Goal: Task Accomplishment & Management: Use online tool/utility

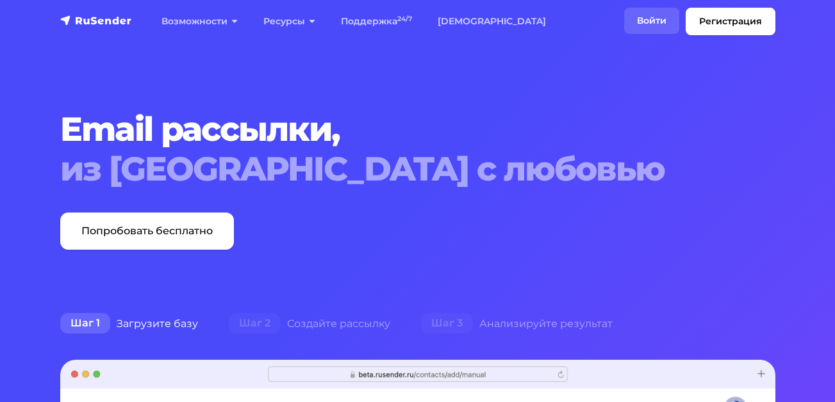
click at [652, 14] on link "Войти" at bounding box center [651, 21] width 55 height 26
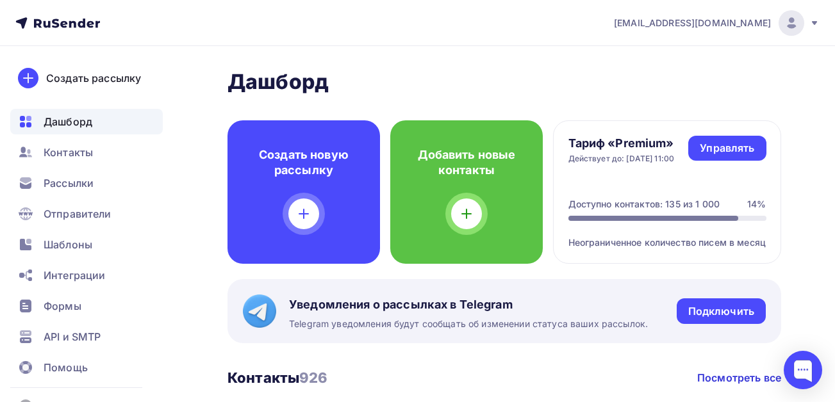
click at [73, 258] on ul "Дашборд Контакты Рассылки Отправители Шаблоны Интеграции Формы API и SMTP Помощь" at bounding box center [86, 248] width 152 height 279
click at [58, 244] on span "Шаблоны" at bounding box center [68, 244] width 49 height 15
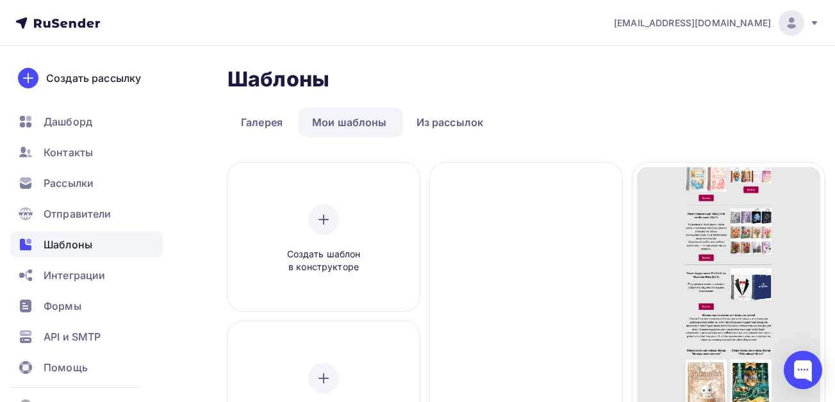
scroll to position [64, 0]
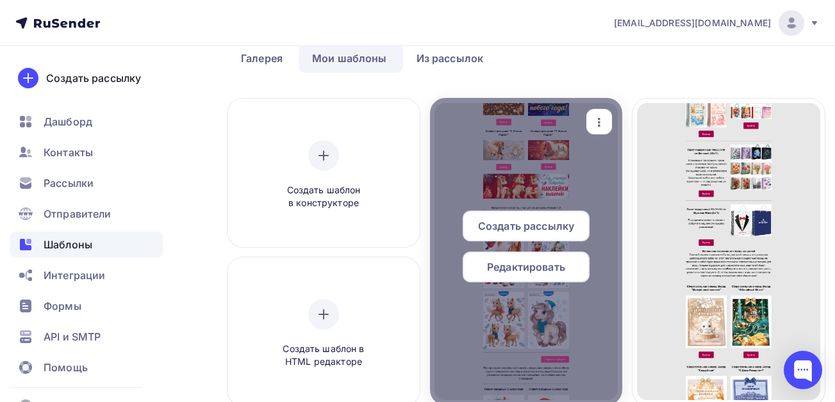
click at [511, 262] on span "Редактировать" at bounding box center [526, 266] width 78 height 15
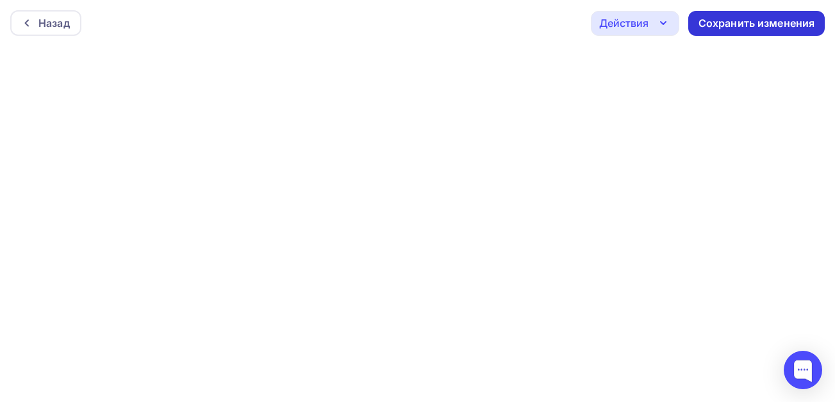
click at [758, 22] on div "Сохранить изменения" at bounding box center [756, 23] width 117 height 15
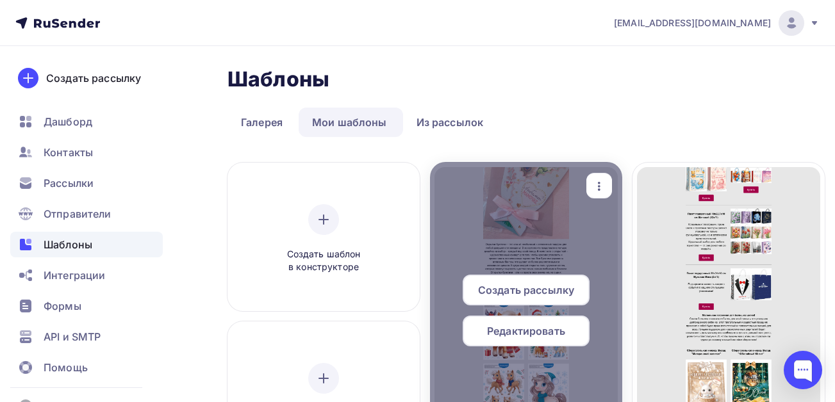
click at [543, 335] on span "Редактировать" at bounding box center [526, 330] width 78 height 15
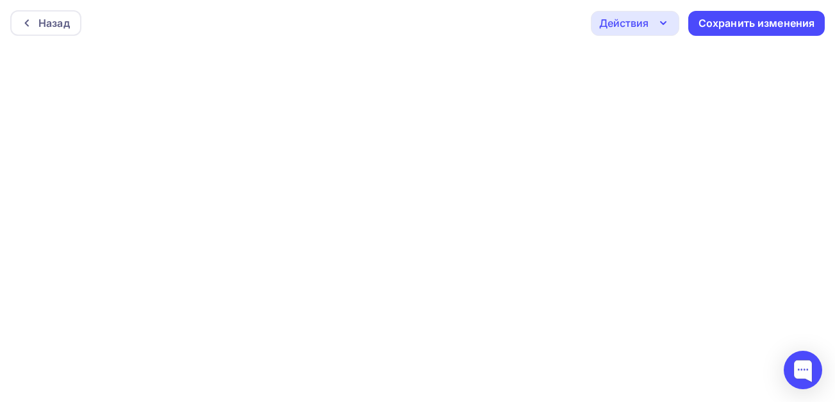
scroll to position [3, 0]
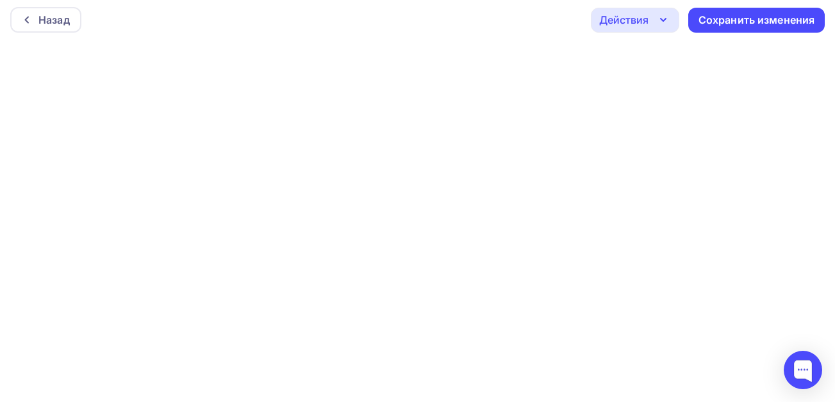
click at [638, 19] on div "Действия" at bounding box center [623, 19] width 49 height 15
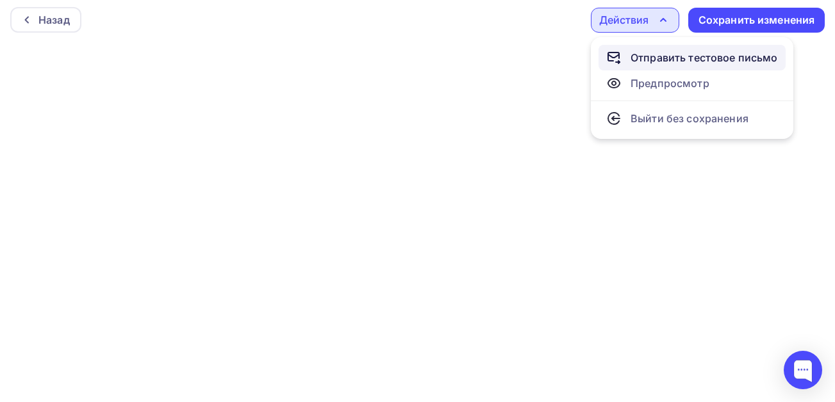
click at [653, 61] on div "Отправить тестовое письмо" at bounding box center [703, 57] width 147 height 15
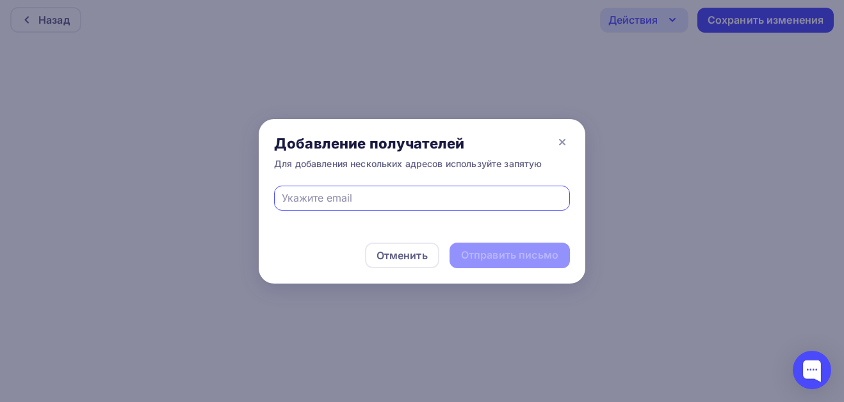
click at [388, 198] on input "text" at bounding box center [422, 197] width 281 height 15
type input "[EMAIL_ADDRESS][DOMAIN_NAME]"
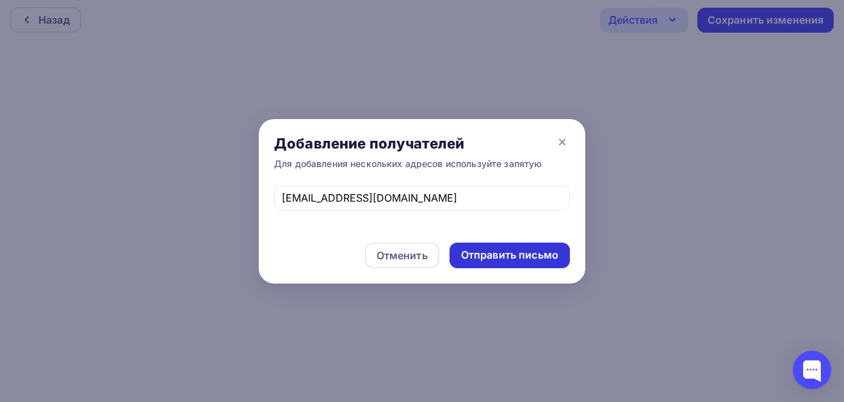
click at [484, 258] on div "Отправить письмо" at bounding box center [509, 255] width 97 height 15
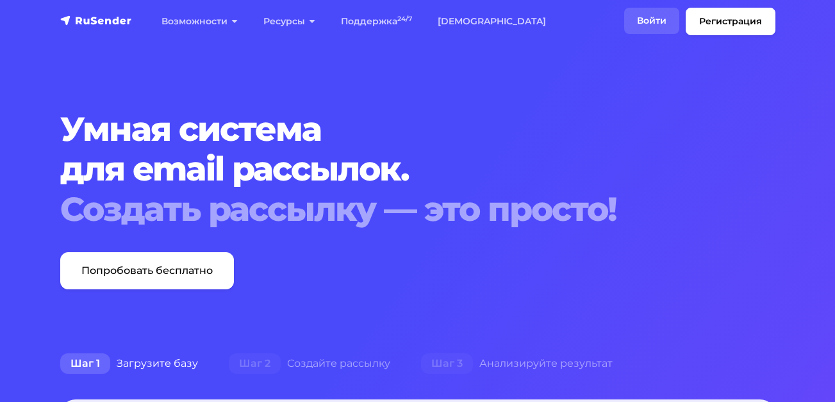
click at [644, 12] on link "Войти" at bounding box center [651, 21] width 55 height 26
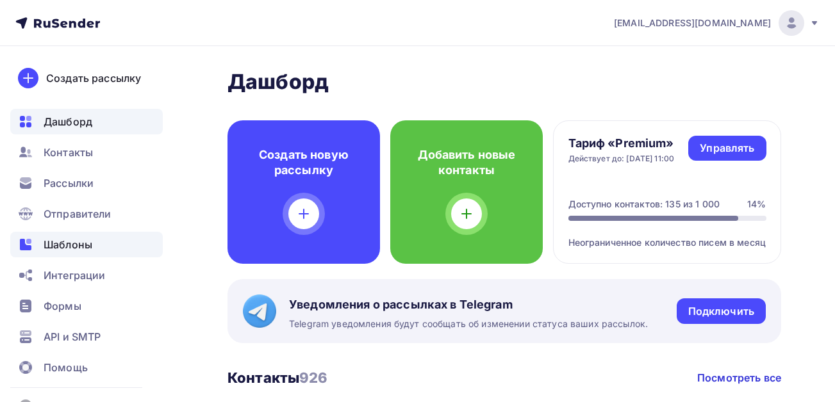
click at [58, 240] on span "Шаблоны" at bounding box center [68, 244] width 49 height 15
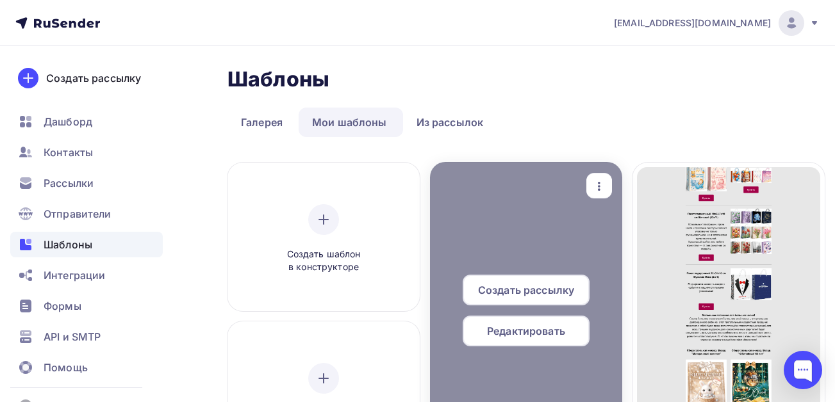
click at [537, 331] on span "Редактировать" at bounding box center [526, 330] width 78 height 15
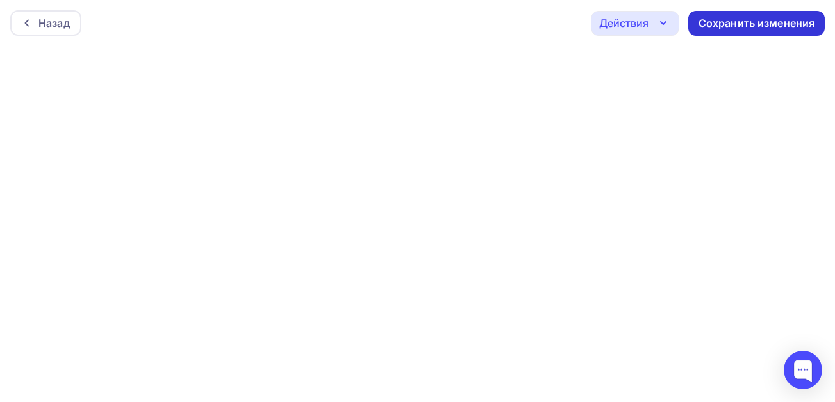
click at [709, 20] on div "Сохранить изменения" at bounding box center [756, 23] width 117 height 15
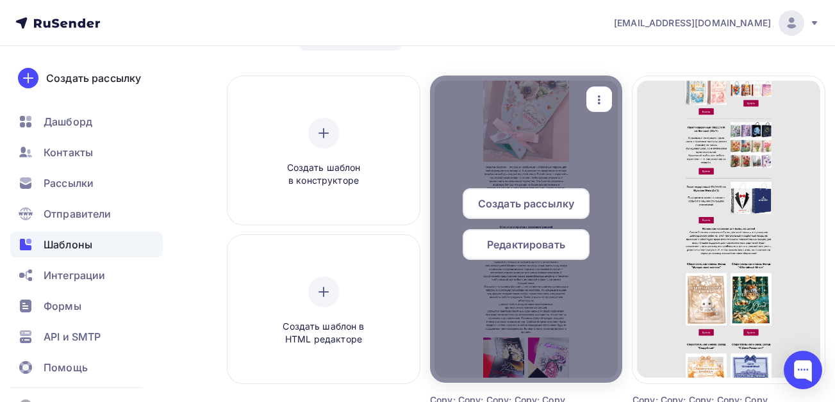
scroll to position [64, 0]
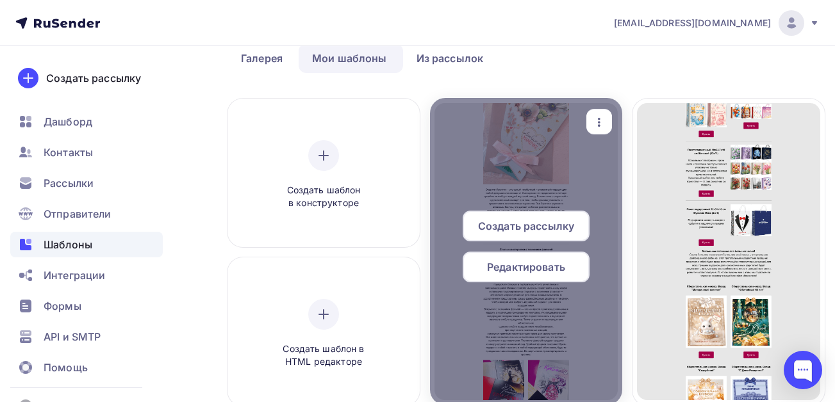
click at [531, 228] on span "Создать рассылку" at bounding box center [526, 225] width 96 height 15
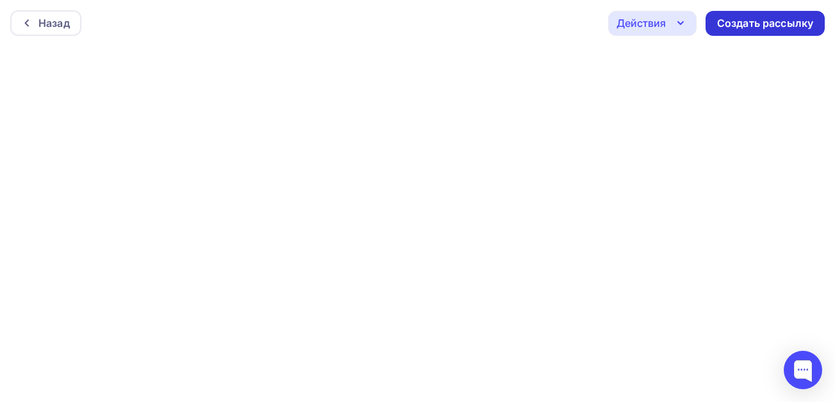
click at [776, 24] on div "Создать рассылку" at bounding box center [765, 23] width 96 height 15
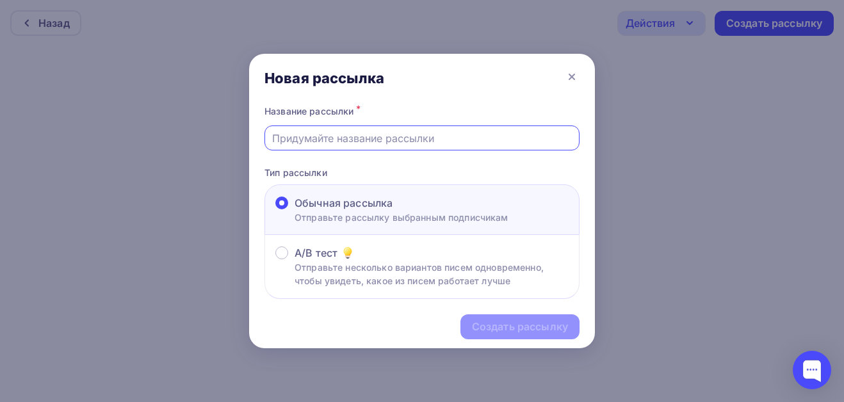
click at [500, 134] on input "text" at bounding box center [422, 138] width 300 height 15
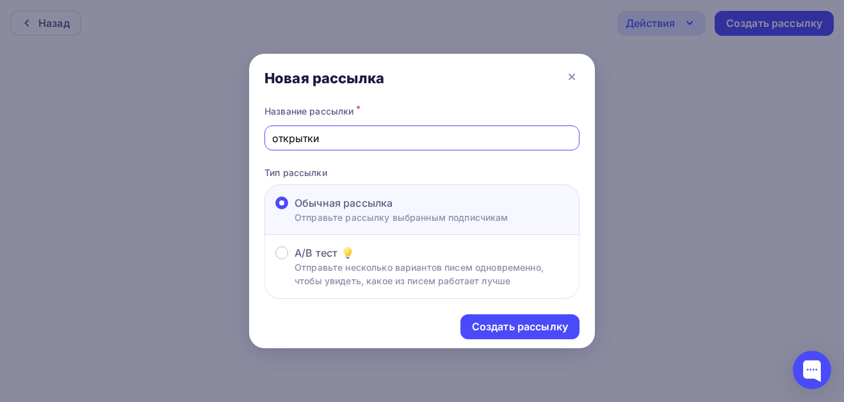
type input "открытки"
click at [519, 331] on div "Создать рассылку" at bounding box center [520, 327] width 96 height 15
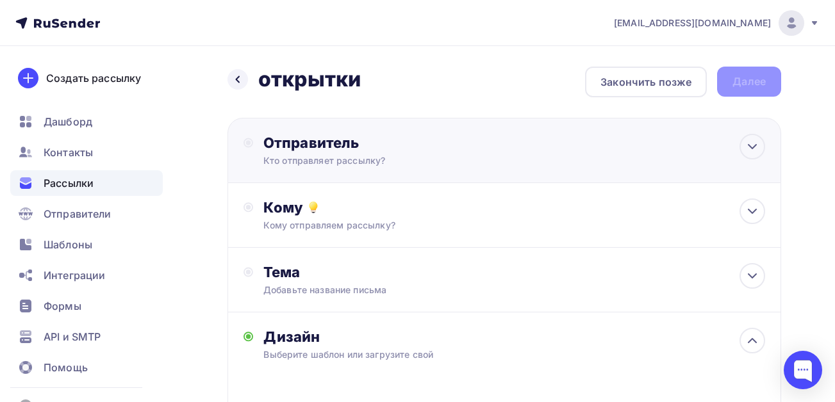
click at [317, 146] on div "Отправитель" at bounding box center [401, 143] width 277 height 18
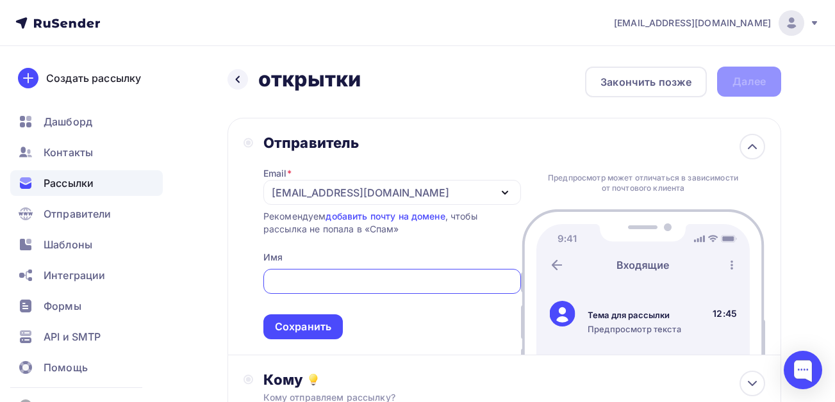
click at [284, 192] on div "[EMAIL_ADDRESS][DOMAIN_NAME]" at bounding box center [360, 192] width 177 height 15
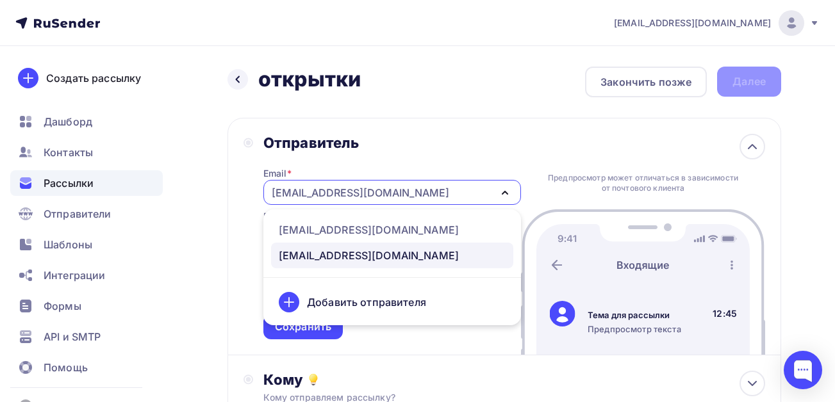
click at [290, 252] on div "[EMAIL_ADDRESS][DOMAIN_NAME]" at bounding box center [369, 255] width 180 height 15
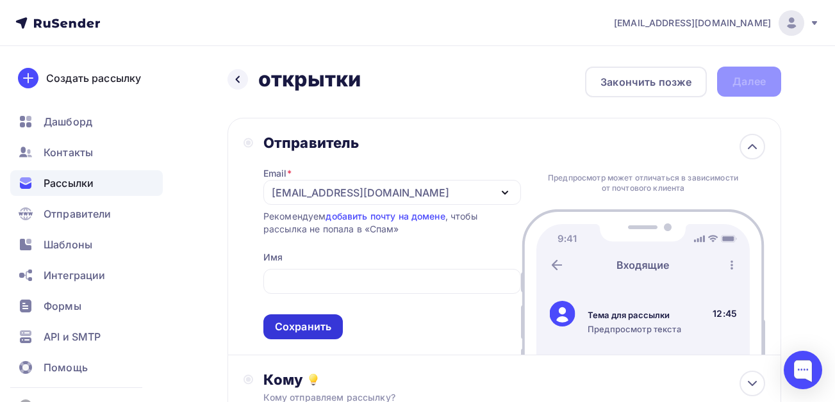
click at [280, 319] on div "Сохранить" at bounding box center [302, 327] width 79 height 25
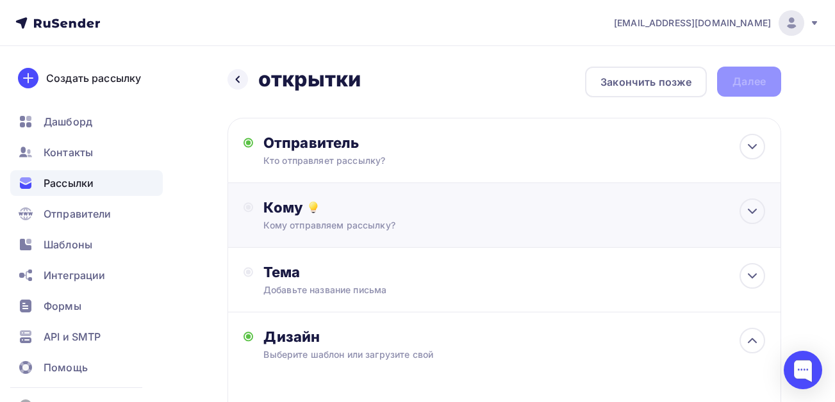
click at [325, 206] on div "Кому" at bounding box center [514, 208] width 502 height 18
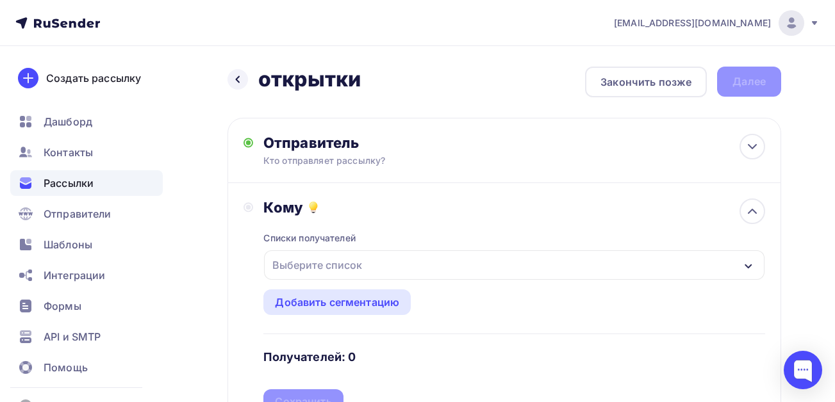
click at [322, 267] on div "Выберите список" at bounding box center [317, 265] width 100 height 23
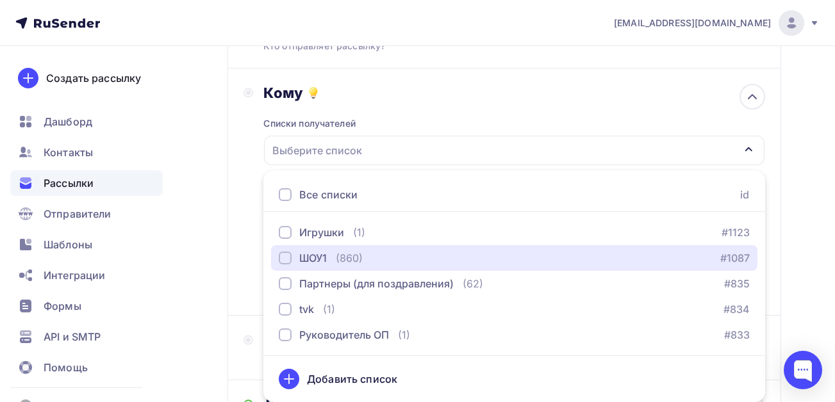
click at [322, 267] on button "ШОУ1 (860) #1087" at bounding box center [514, 258] width 486 height 26
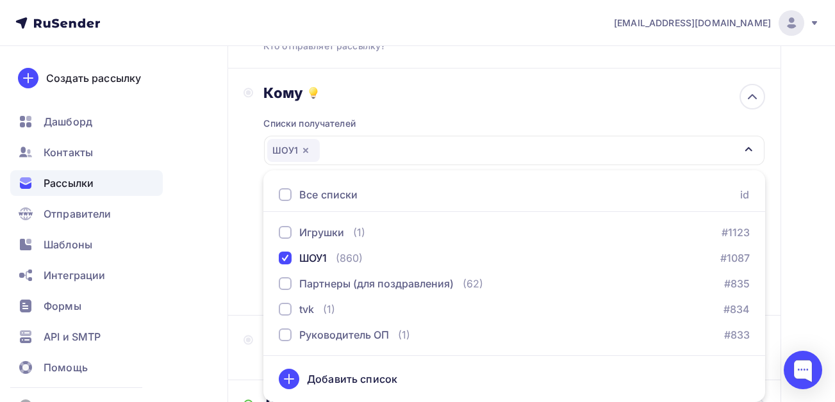
click at [243, 250] on div "Кому Списки получателей ШОУ1 Все списки id Игрушки (1) #1123 ШОУ1 (860) #1087 П…" at bounding box center [503, 192] width 521 height 216
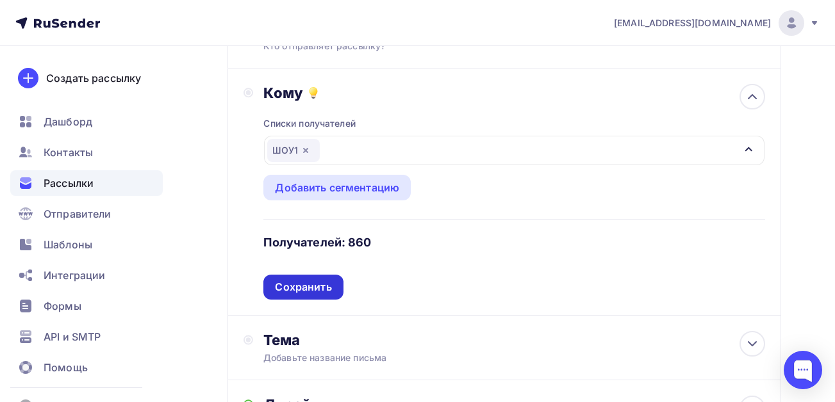
click at [306, 286] on div "Сохранить" at bounding box center [303, 287] width 56 height 15
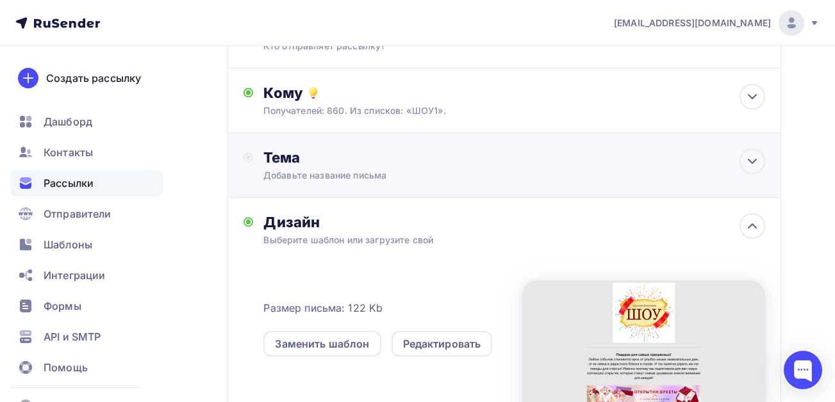
click at [322, 163] on div "Тема" at bounding box center [389, 158] width 253 height 18
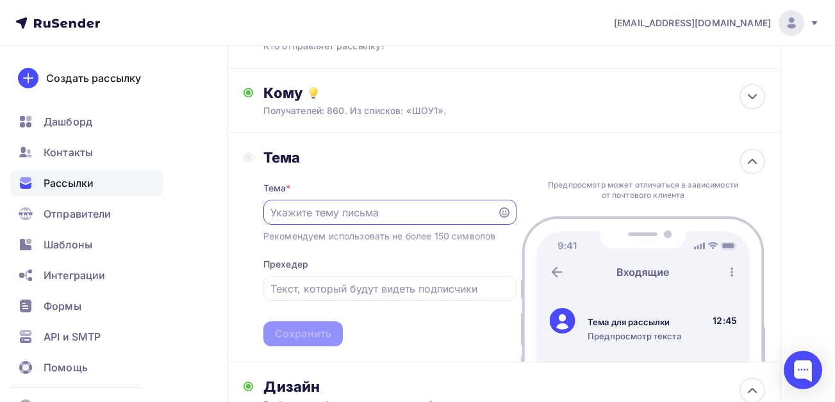
scroll to position [0, 0]
click at [488, 207] on input "text" at bounding box center [379, 212] width 219 height 15
click at [309, 212] on input "text" at bounding box center [379, 212] width 219 height 15
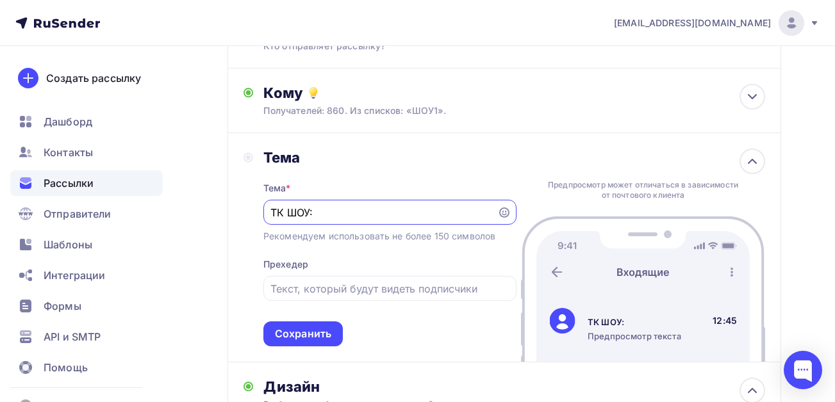
paste input "Праздничные новинки: откройте мир ярких открыток!"
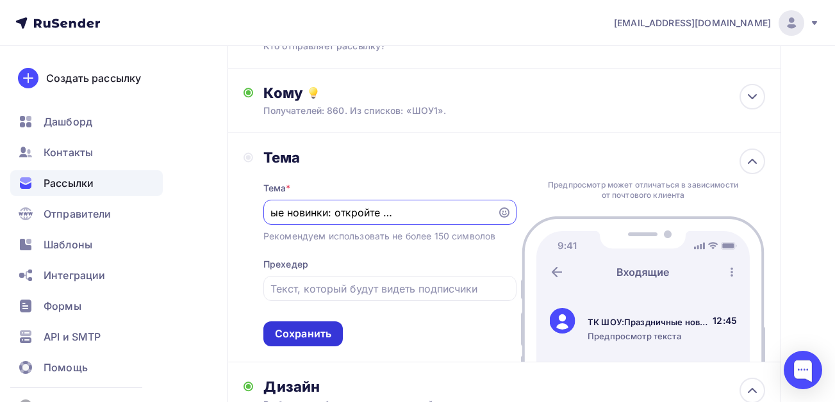
type input "ТК ШОУ:Праздничные новинки: откройте мир ярких открыток!"
click at [325, 331] on div "Сохранить" at bounding box center [303, 334] width 56 height 15
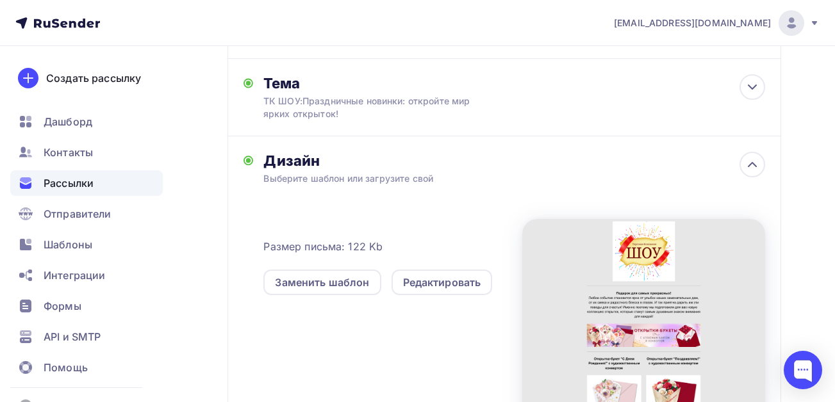
scroll to position [0, 0]
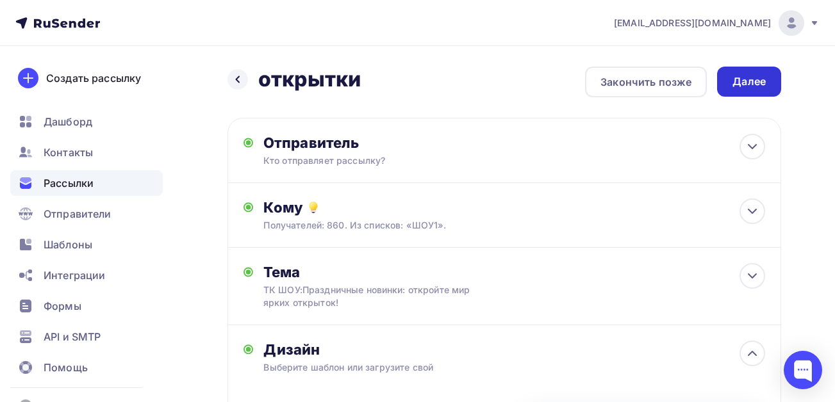
click at [757, 83] on div "Далее" at bounding box center [748, 81] width 33 height 15
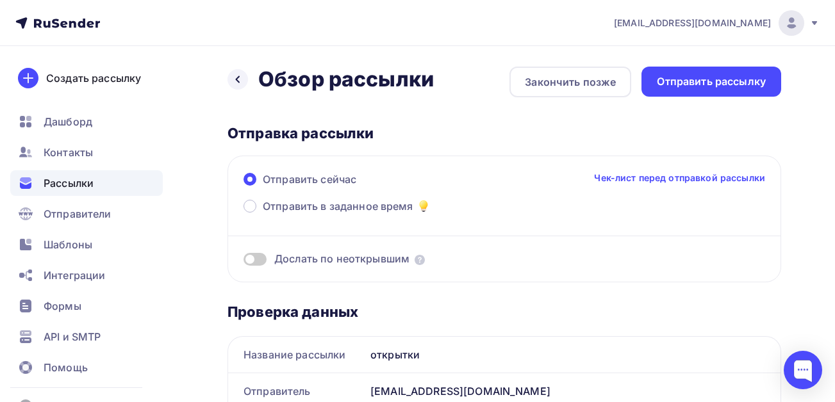
click at [702, 179] on link "Чек-лист перед отправкой рассылки" at bounding box center [679, 178] width 171 height 13
click at [715, 73] on div "Отправить рассылку" at bounding box center [711, 82] width 140 height 30
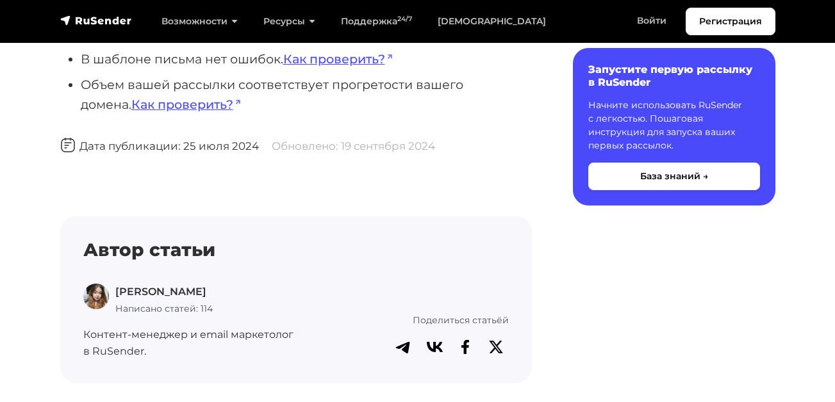
scroll to position [120, 0]
